Goal: Navigation & Orientation: Find specific page/section

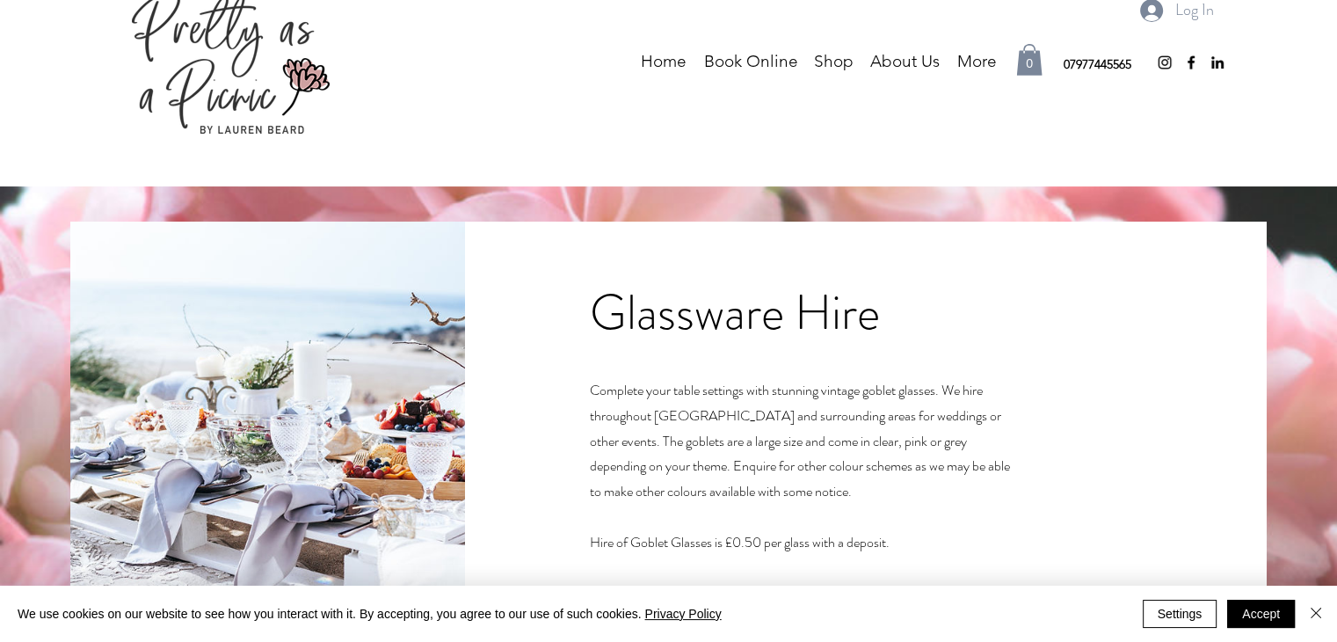
scroll to position [41, 0]
click at [1317, 614] on img "Close" at bounding box center [1316, 612] width 21 height 21
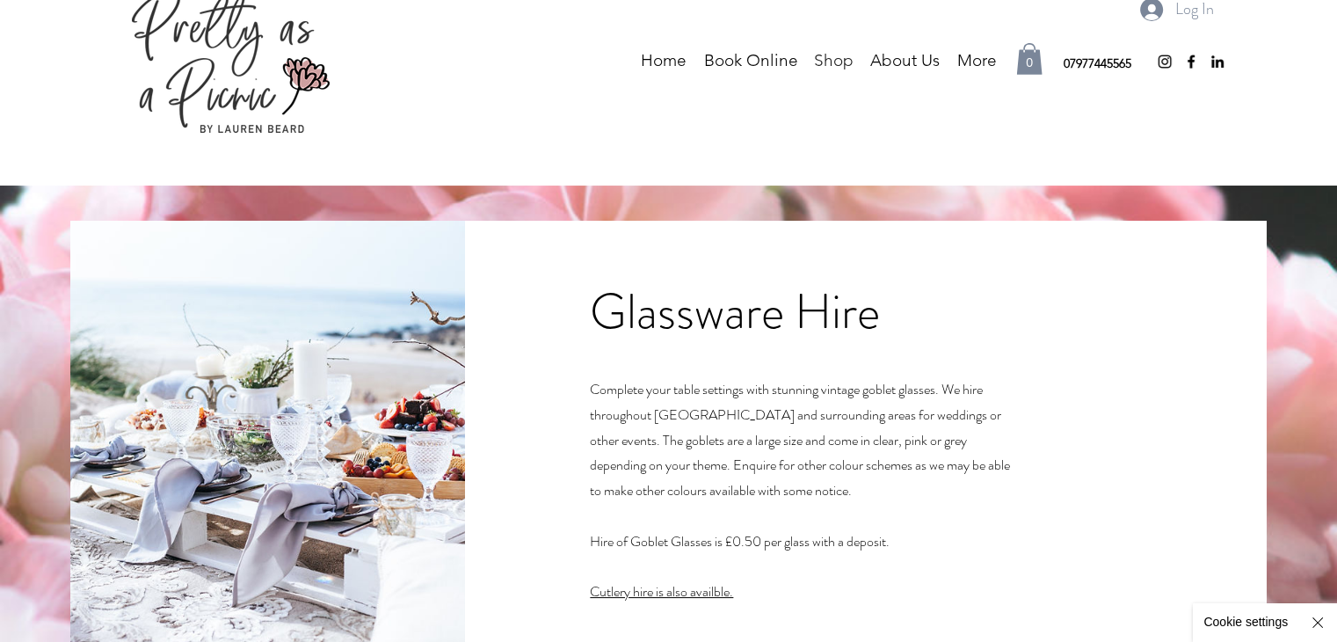
click at [828, 52] on p "Shop" at bounding box center [833, 60] width 57 height 26
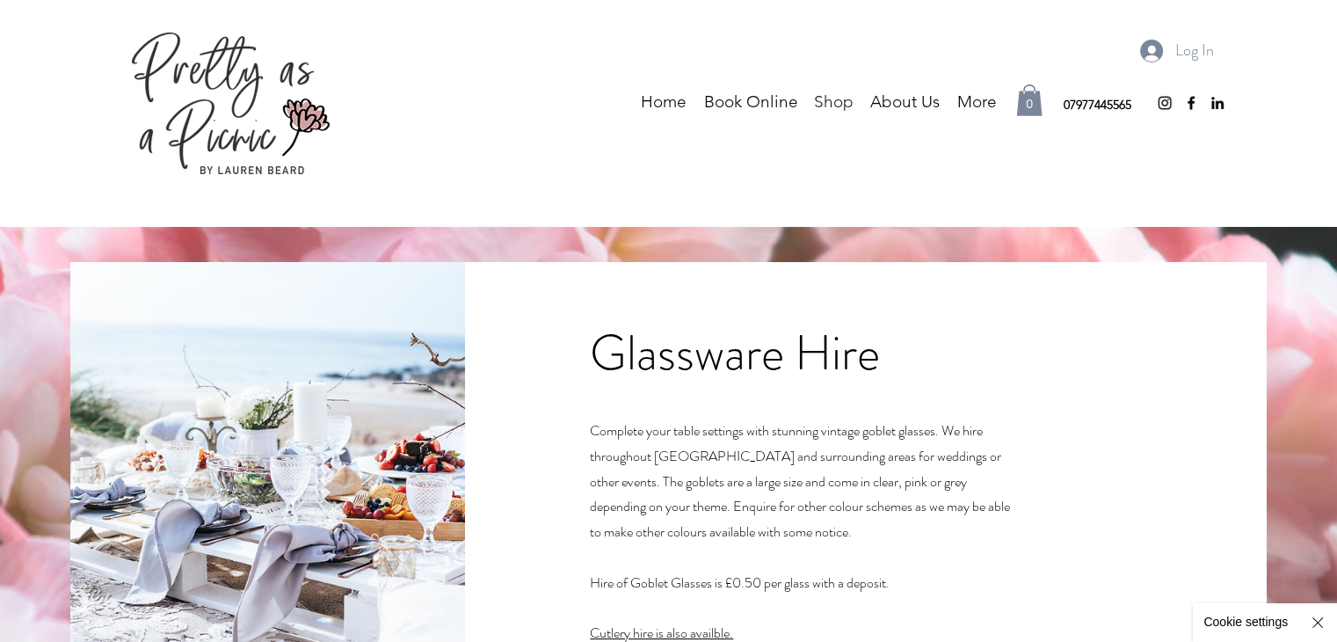
click at [821, 94] on p "Shop" at bounding box center [833, 102] width 57 height 26
